Goal: Task Accomplishment & Management: Manage account settings

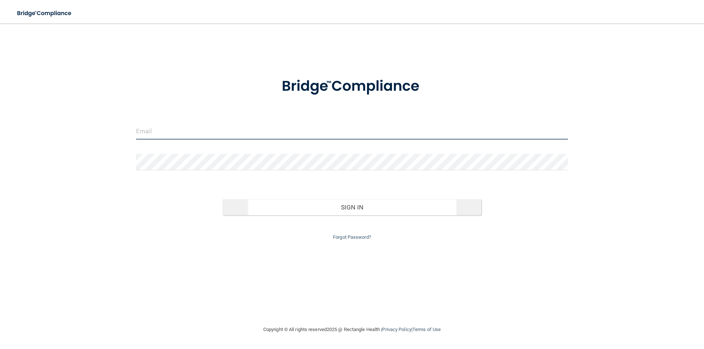
type input "[EMAIL_ADDRESS][DOMAIN_NAME]"
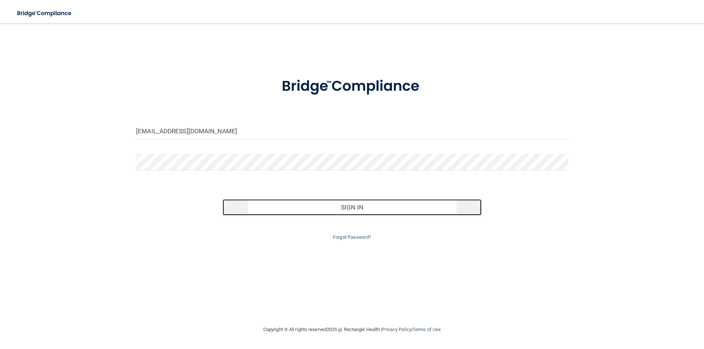
click at [355, 213] on button "Sign In" at bounding box center [352, 207] width 259 height 16
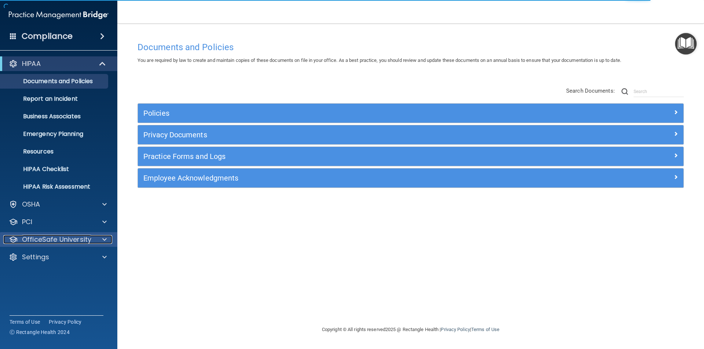
click at [53, 238] on p "OfficeSafe University" at bounding box center [56, 239] width 69 height 9
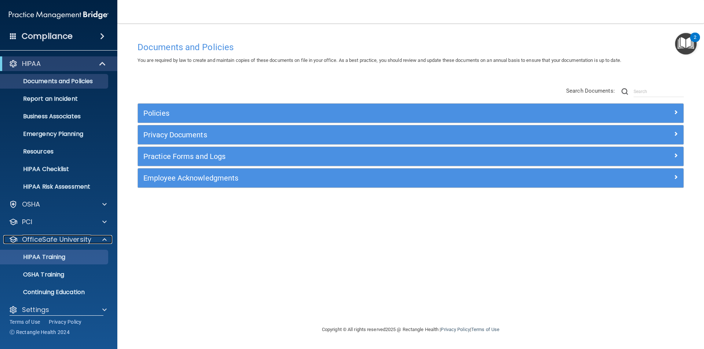
scroll to position [8, 0]
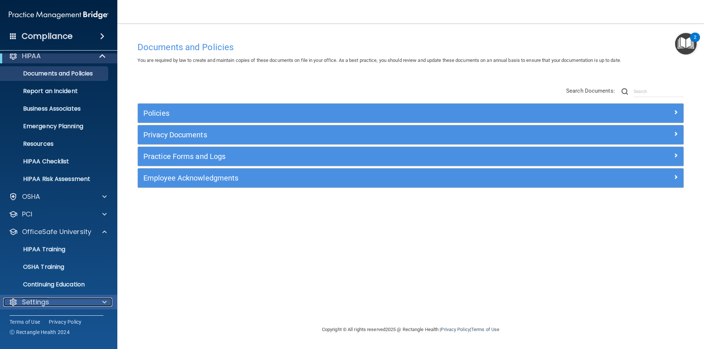
click at [55, 304] on div "Settings" at bounding box center [48, 302] width 91 height 9
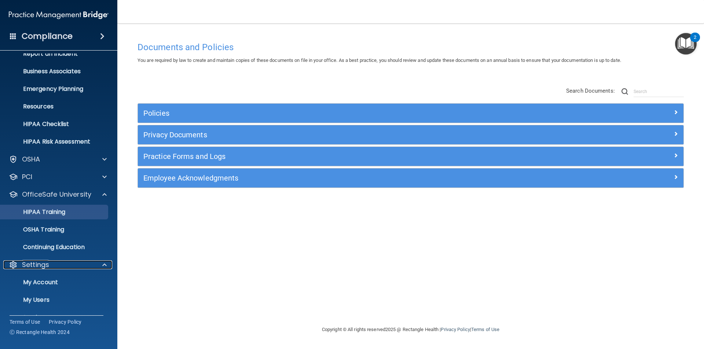
scroll to position [78, 0]
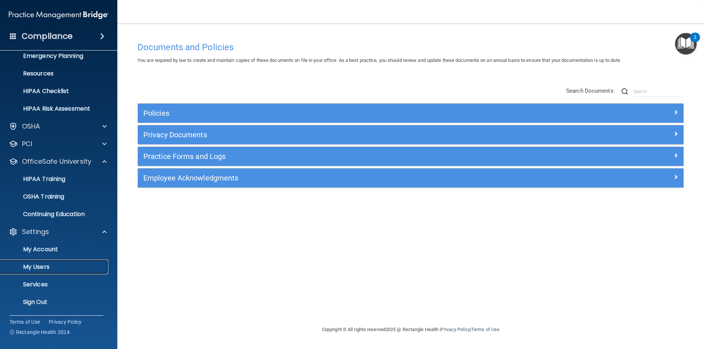
click at [34, 270] on p "My Users" at bounding box center [55, 267] width 100 height 7
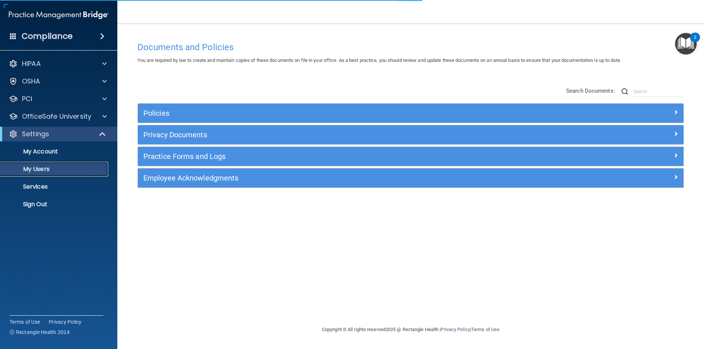
select select "20"
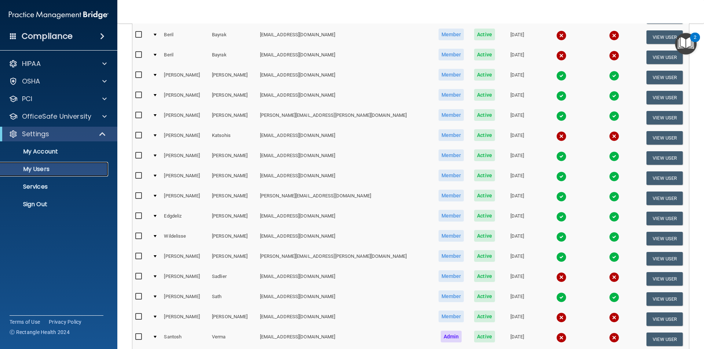
scroll to position [164, 0]
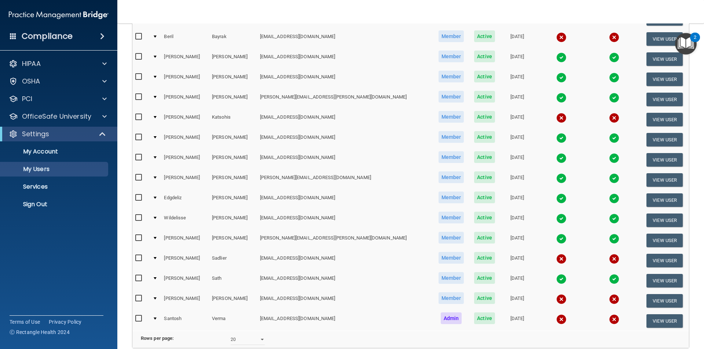
click at [139, 298] on input "checkbox" at bounding box center [139, 299] width 8 height 6
checkbox input "true"
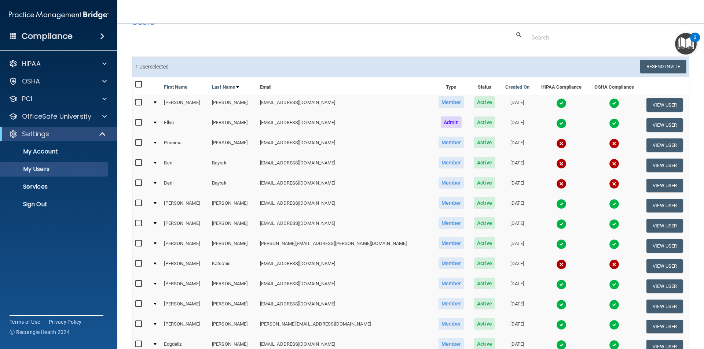
scroll to position [0, 0]
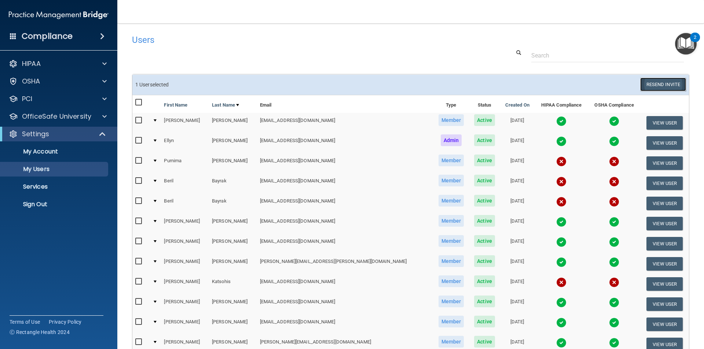
click at [667, 83] on button "Resend Invite" at bounding box center [663, 85] width 46 height 14
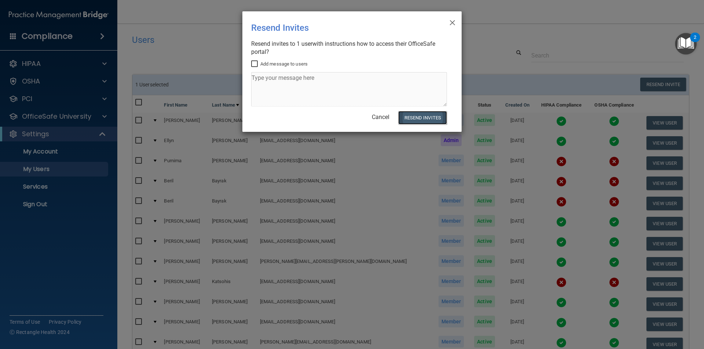
click at [427, 113] on button "Resend Invites" at bounding box center [422, 118] width 49 height 14
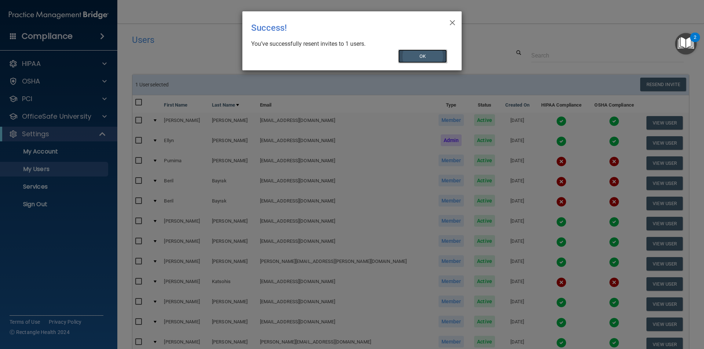
click at [411, 52] on button "OK" at bounding box center [422, 57] width 49 height 14
